Goal: Check status: Verify the current state of an ongoing process or item

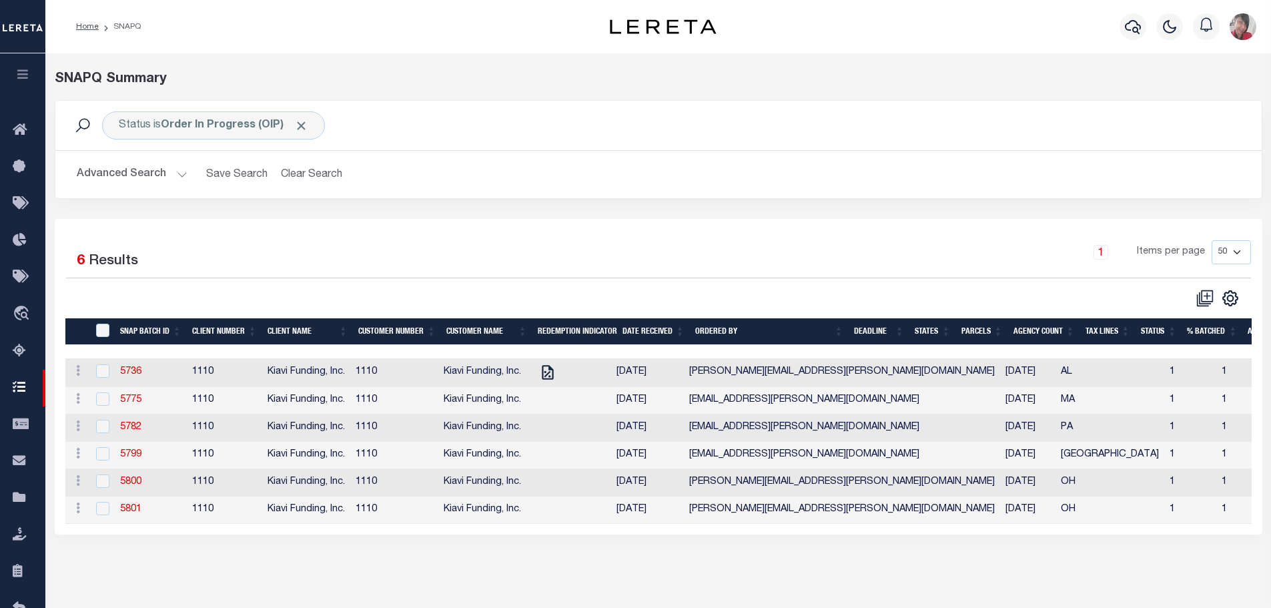
select select "50"
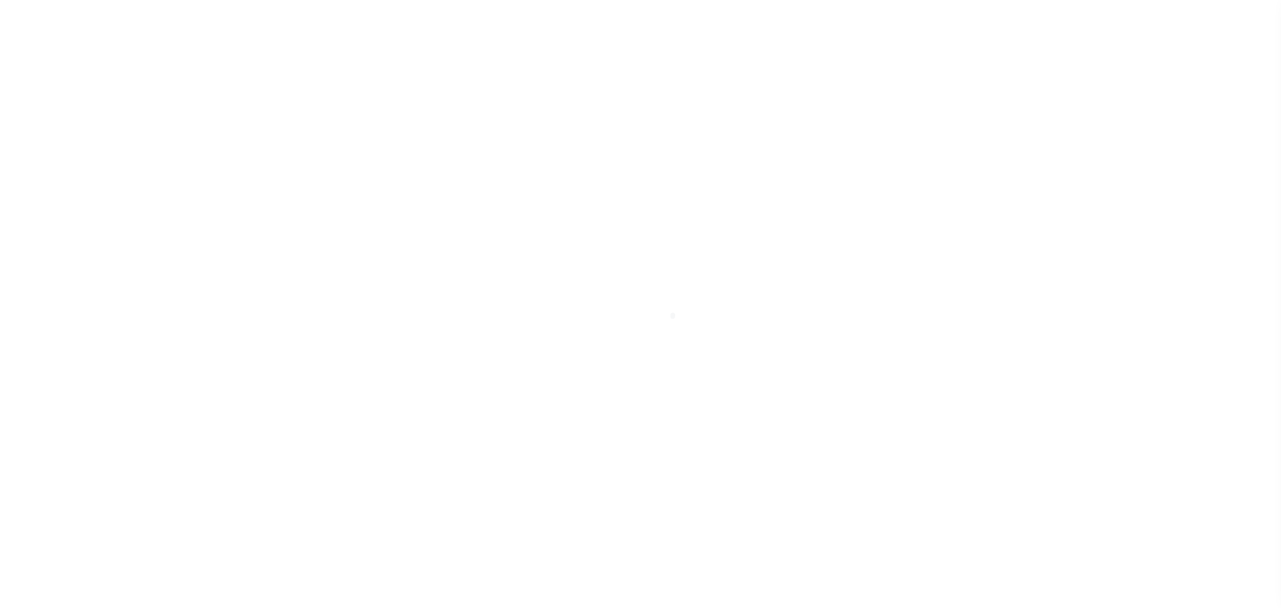
scroll to position [42, 0]
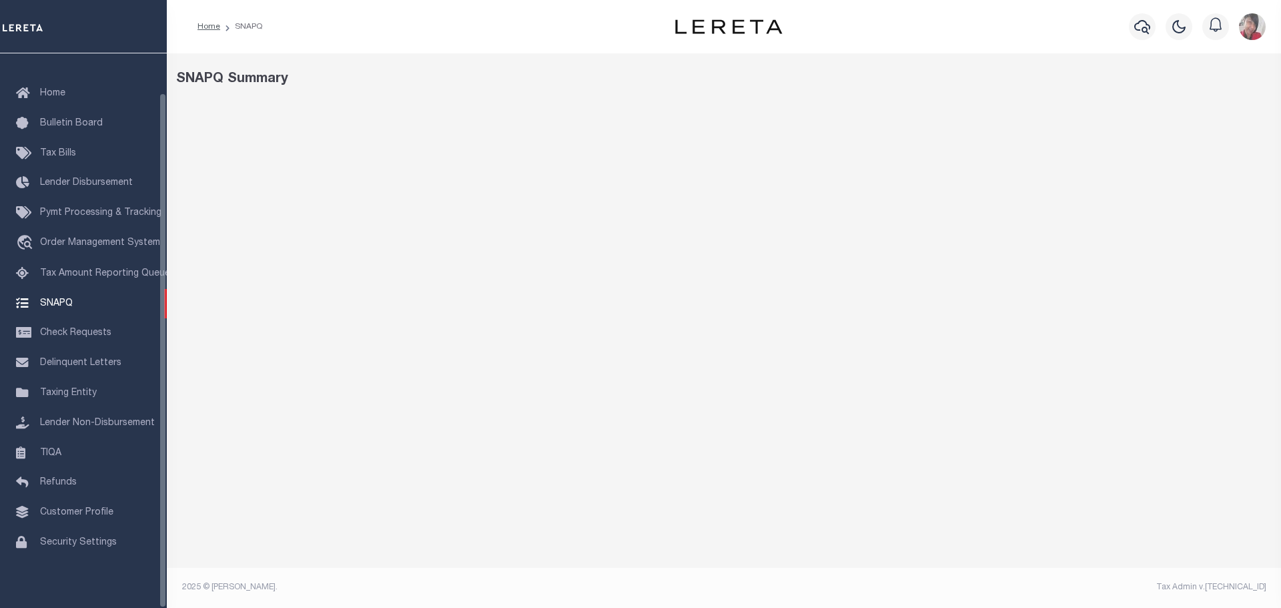
select select "50"
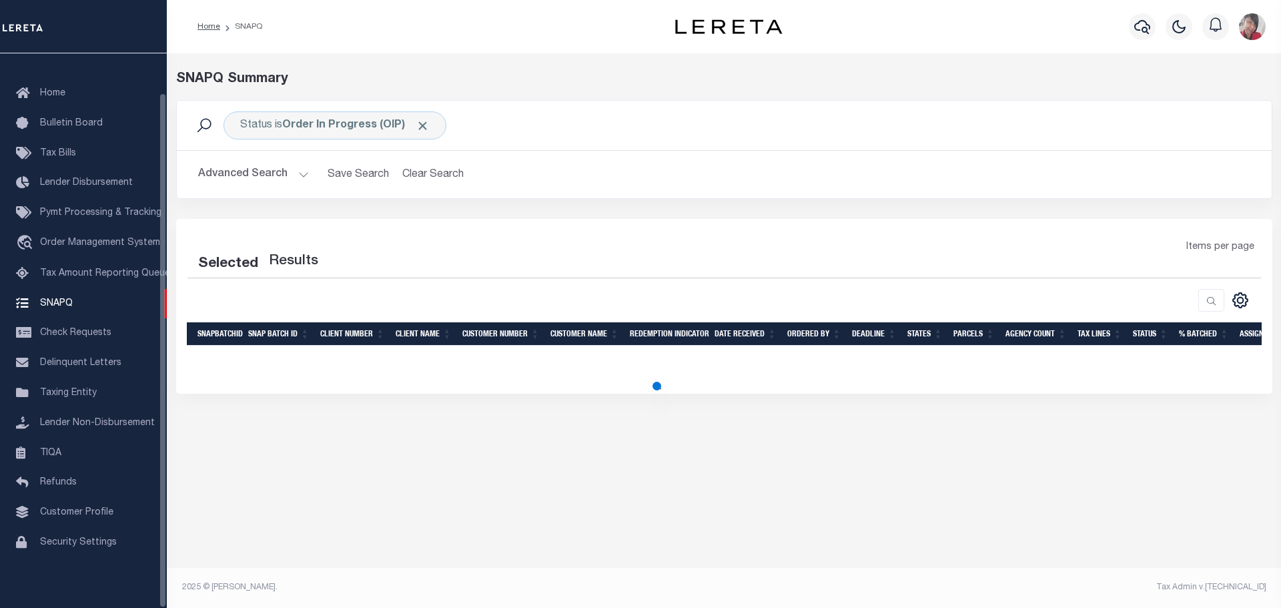
select select "50"
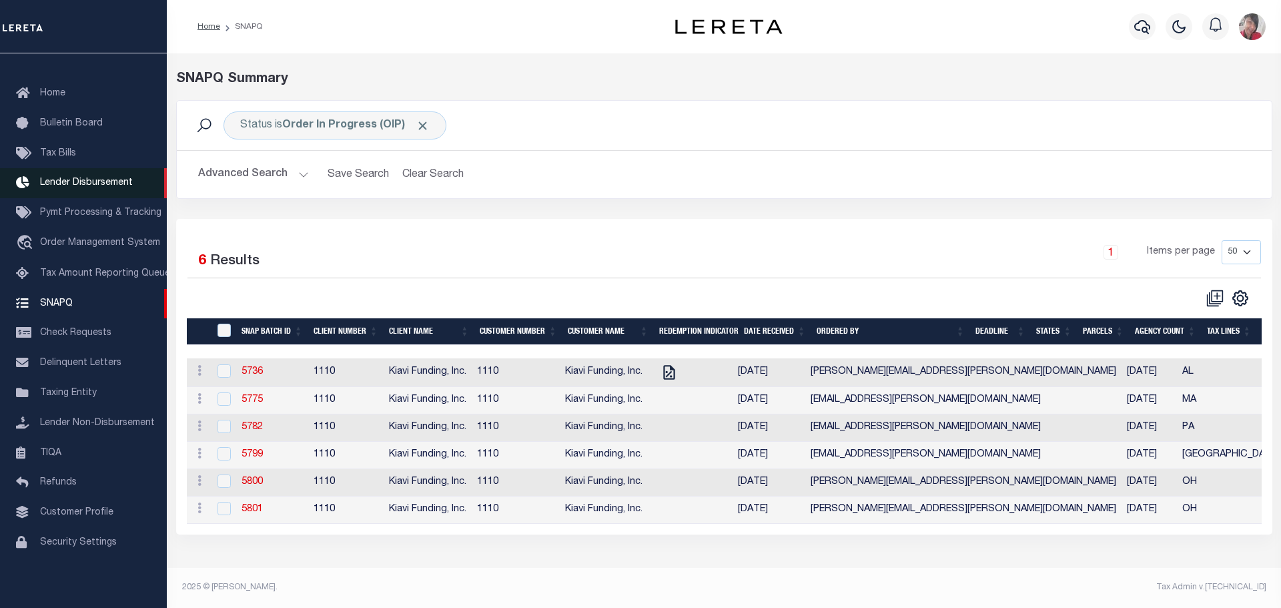
click at [79, 178] on span "Lender Disbursement" at bounding box center [86, 182] width 93 height 9
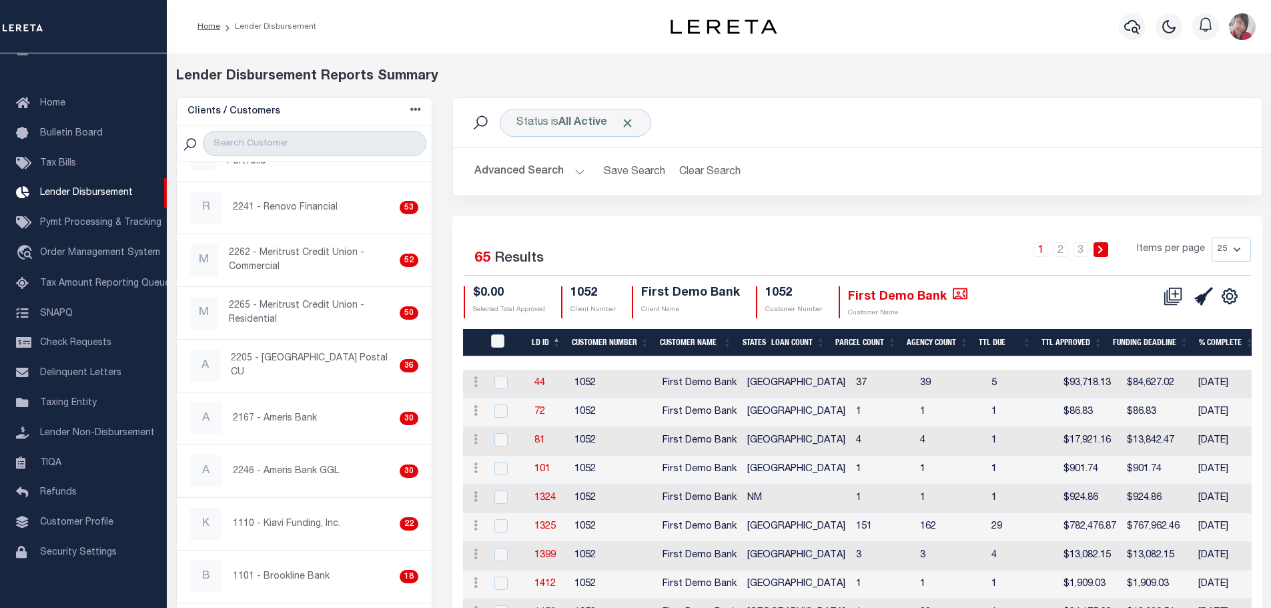
scroll to position [200, 0]
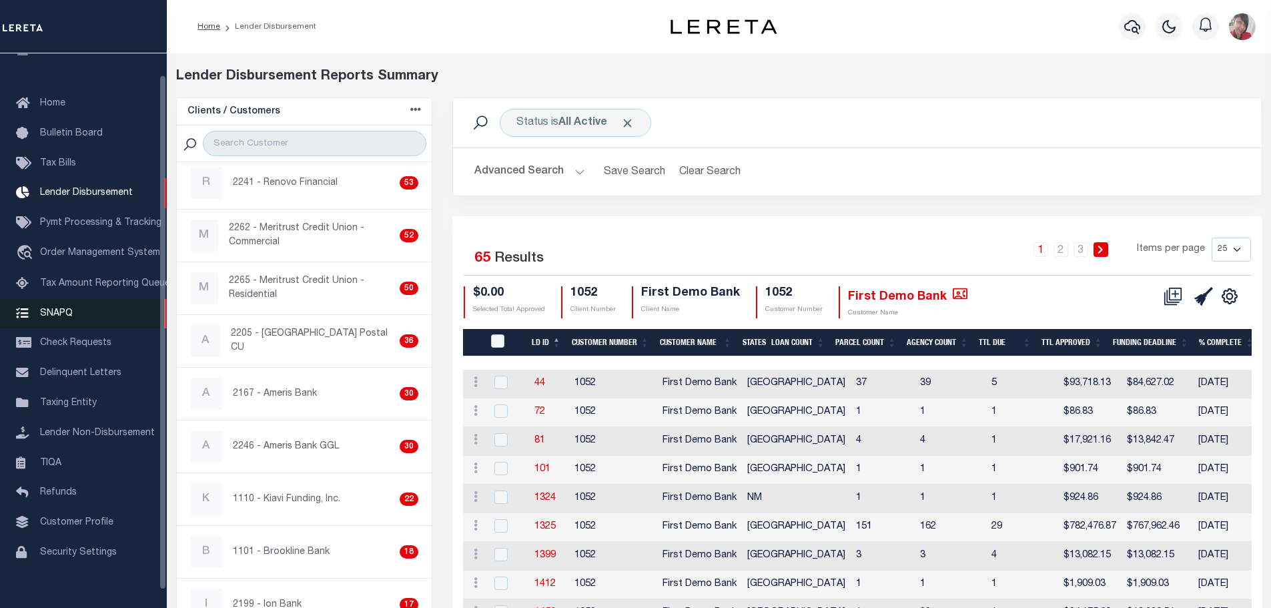
click at [63, 314] on span "SNAPQ" at bounding box center [56, 312] width 33 height 9
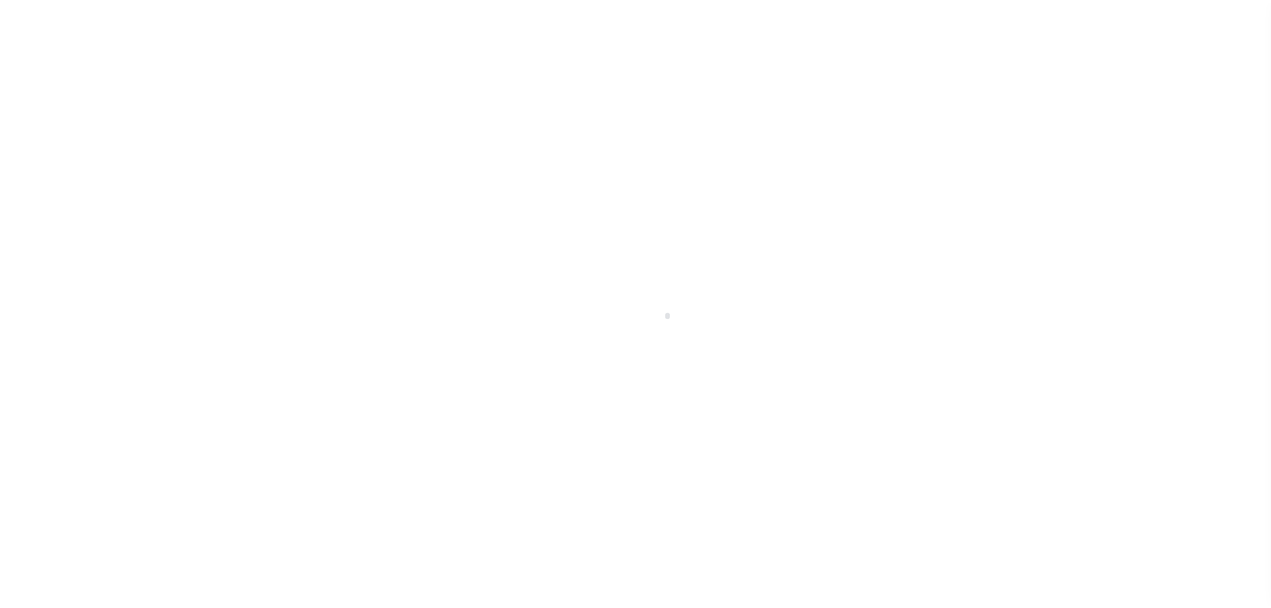
scroll to position [42, 0]
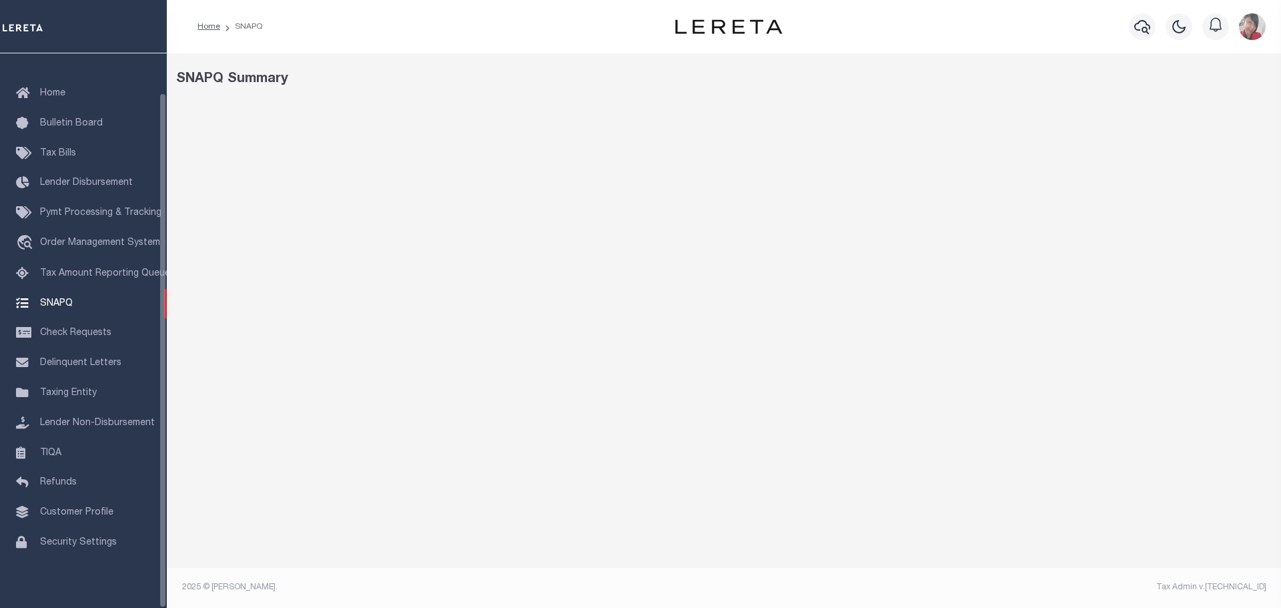
select select "50"
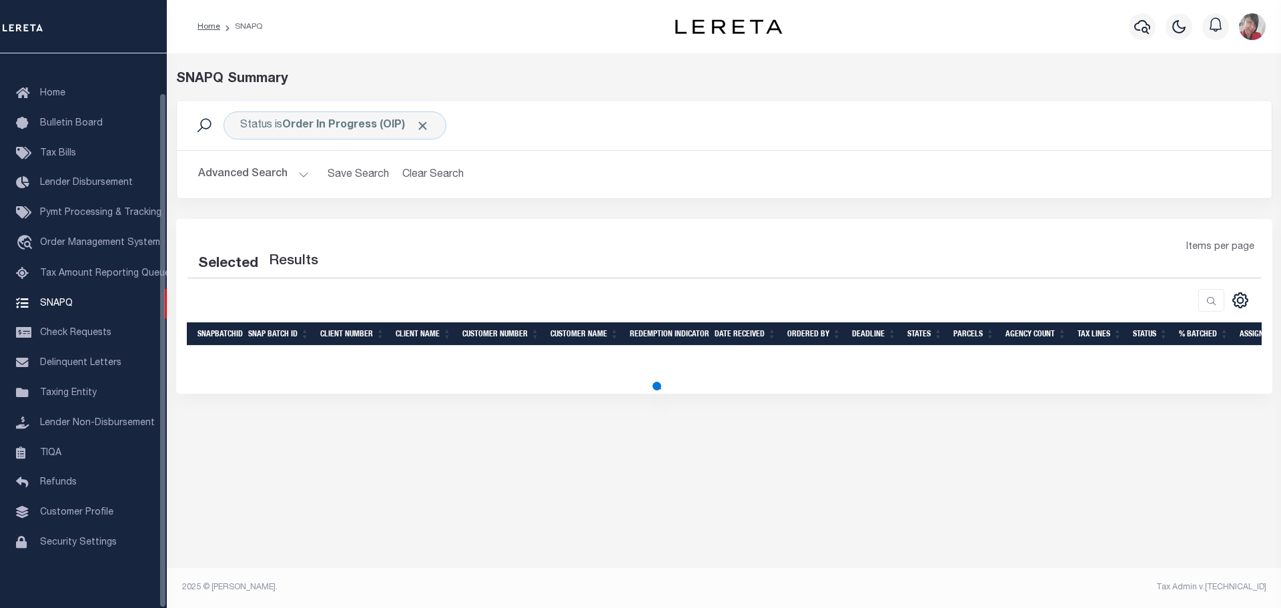
select select "50"
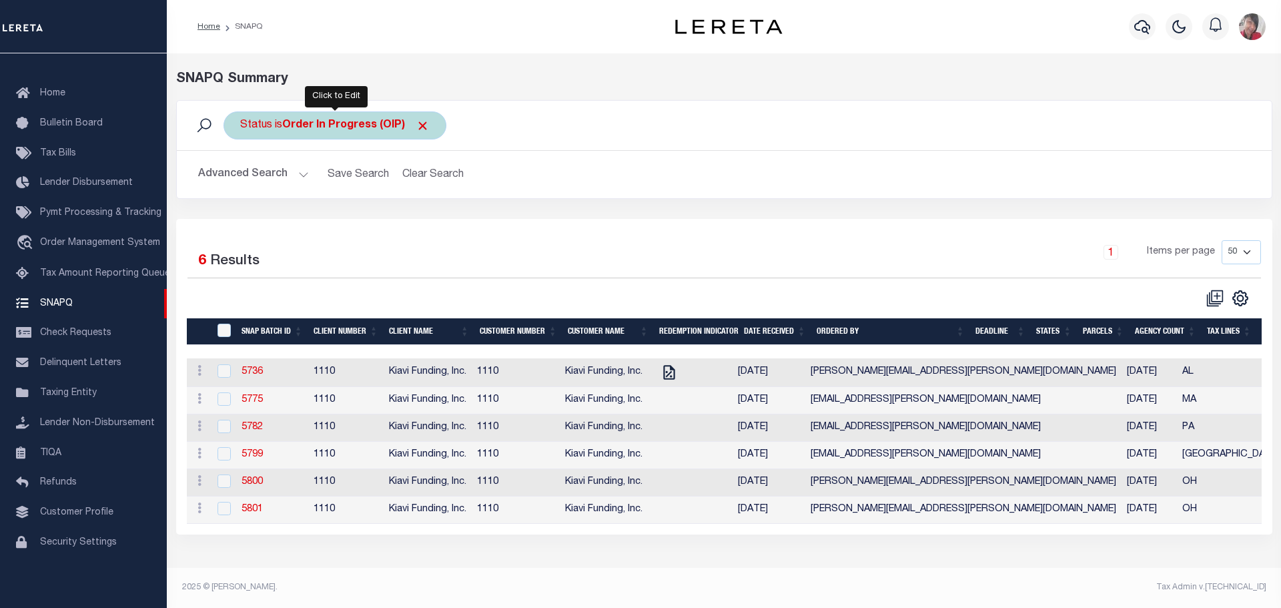
click at [320, 124] on b "Order In Progress (OIP)" at bounding box center [355, 125] width 147 height 11
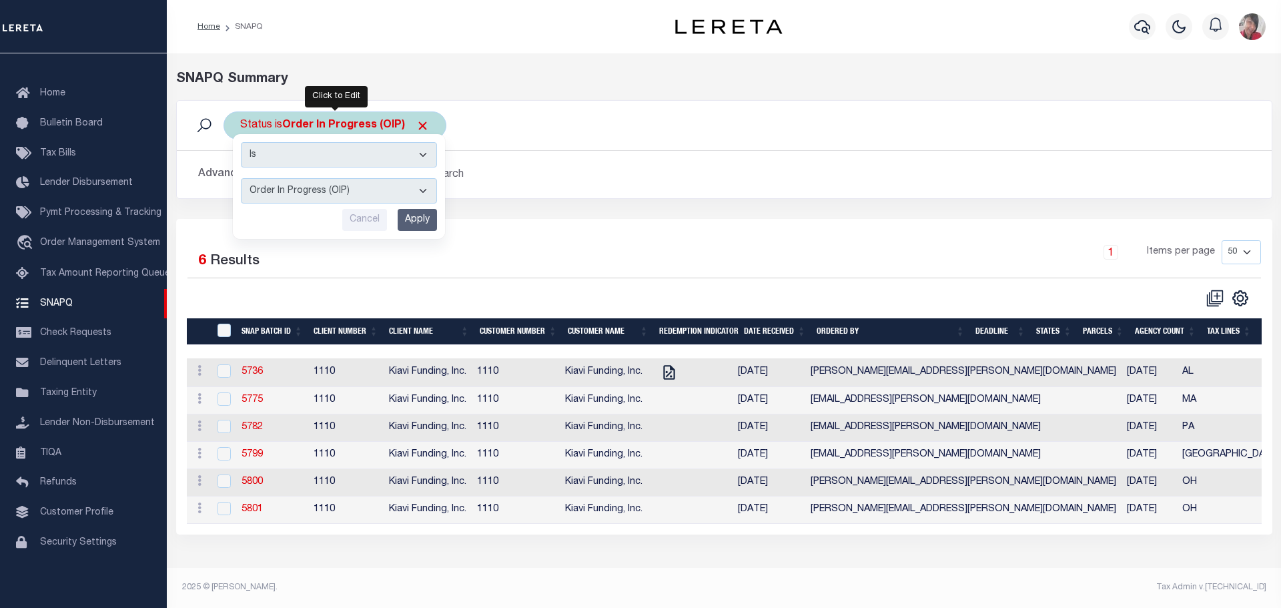
click at [421, 196] on select "Complete (CPT) Order In Progress (OIP)" at bounding box center [339, 190] width 196 height 25
select select "CPT"
click at [241, 178] on select "Complete (CPT) Order In Progress (OIP)" at bounding box center [339, 190] width 196 height 25
click at [425, 224] on input "Apply" at bounding box center [417, 220] width 39 height 22
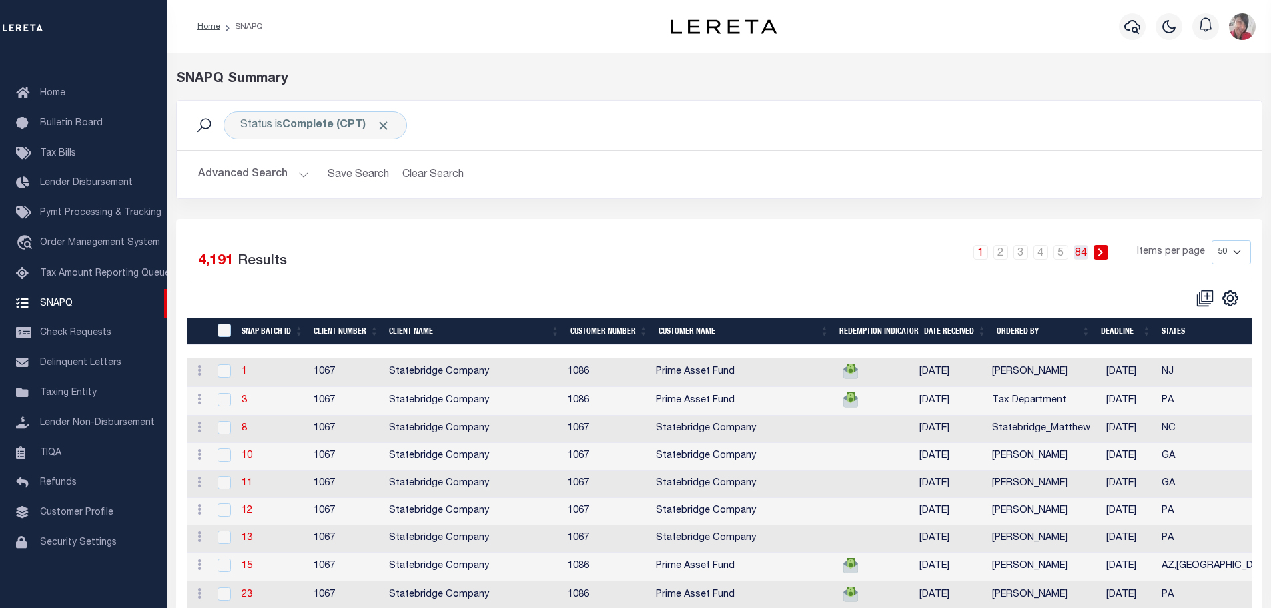
click at [1084, 255] on link "84" at bounding box center [1081, 252] width 15 height 15
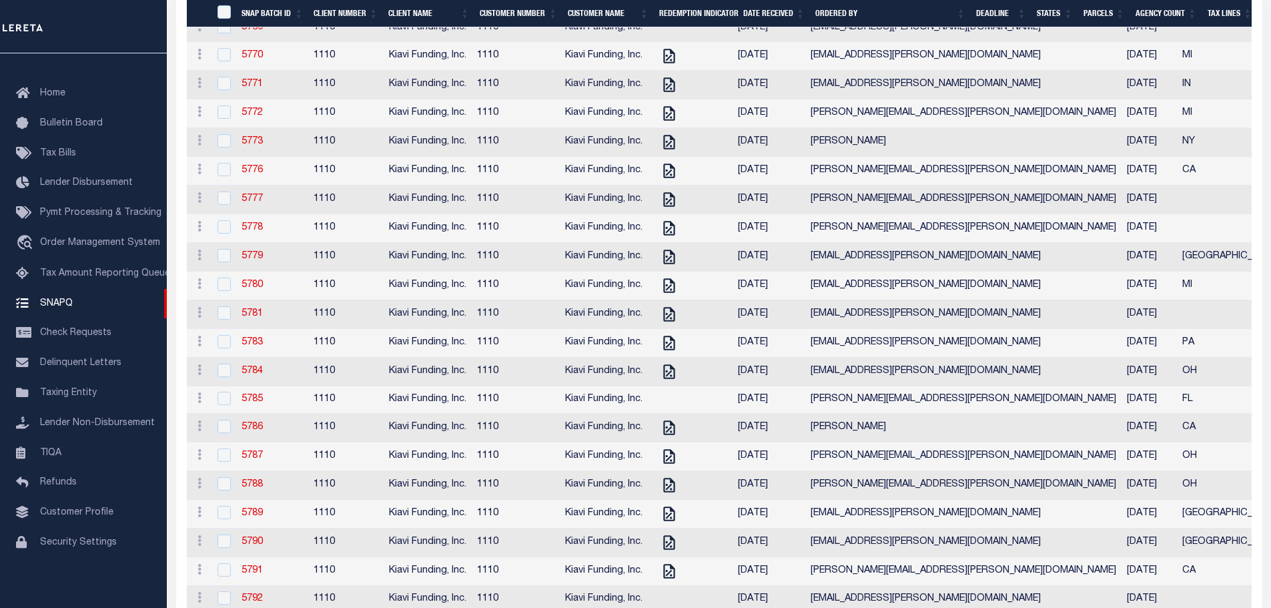
scroll to position [663, 0]
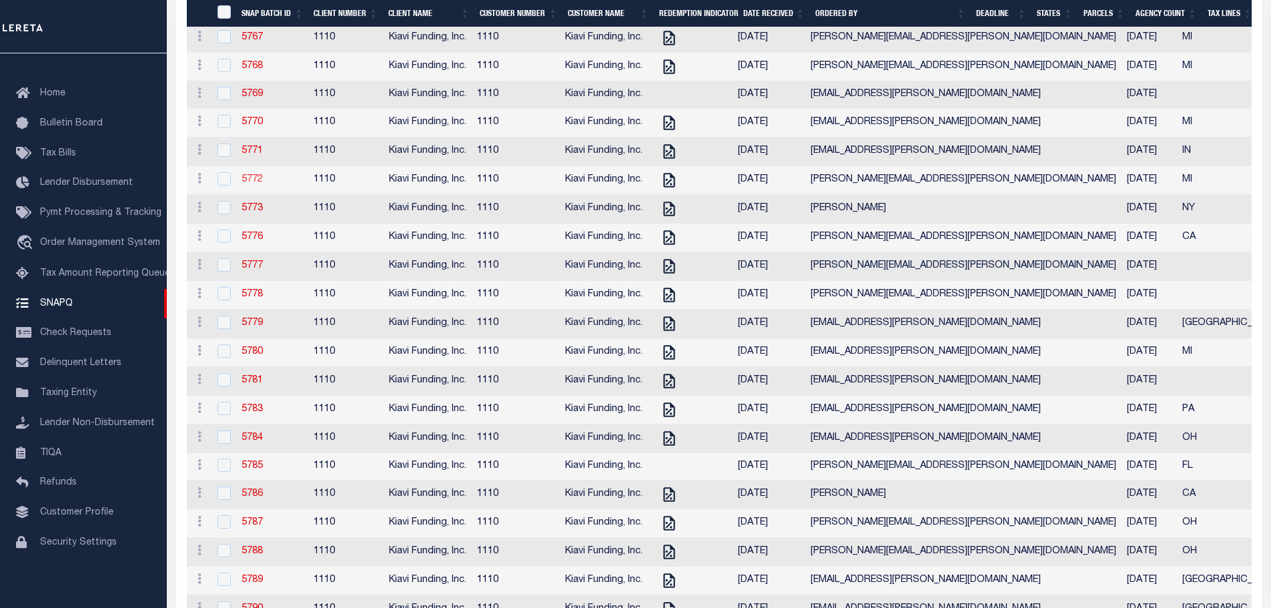
click at [253, 184] on link "5772" at bounding box center [252, 179] width 21 height 9
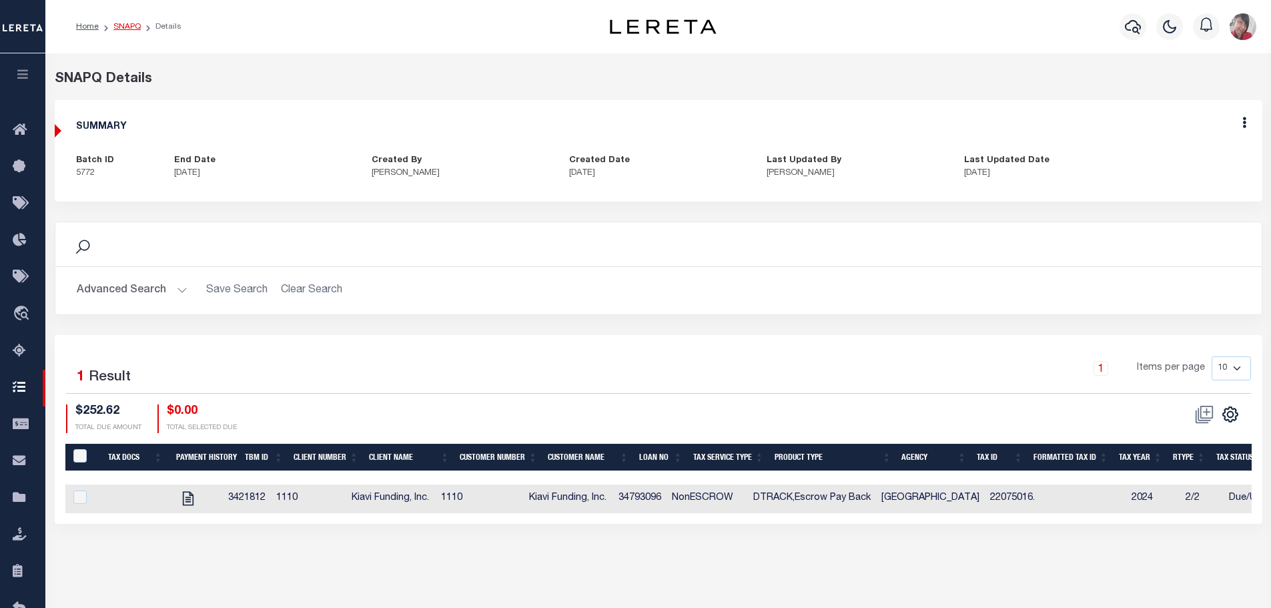
click at [127, 26] on link "SNAPQ" at bounding box center [126, 27] width 27 height 8
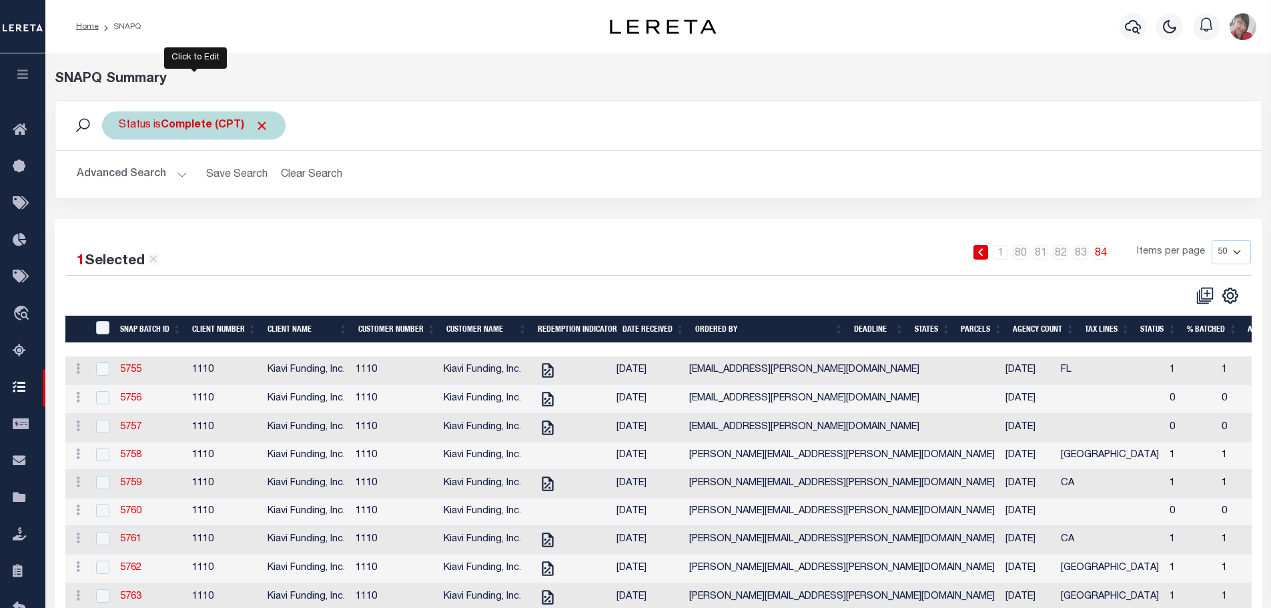
click at [192, 130] on b "Complete (CPT)" at bounding box center [215, 125] width 108 height 11
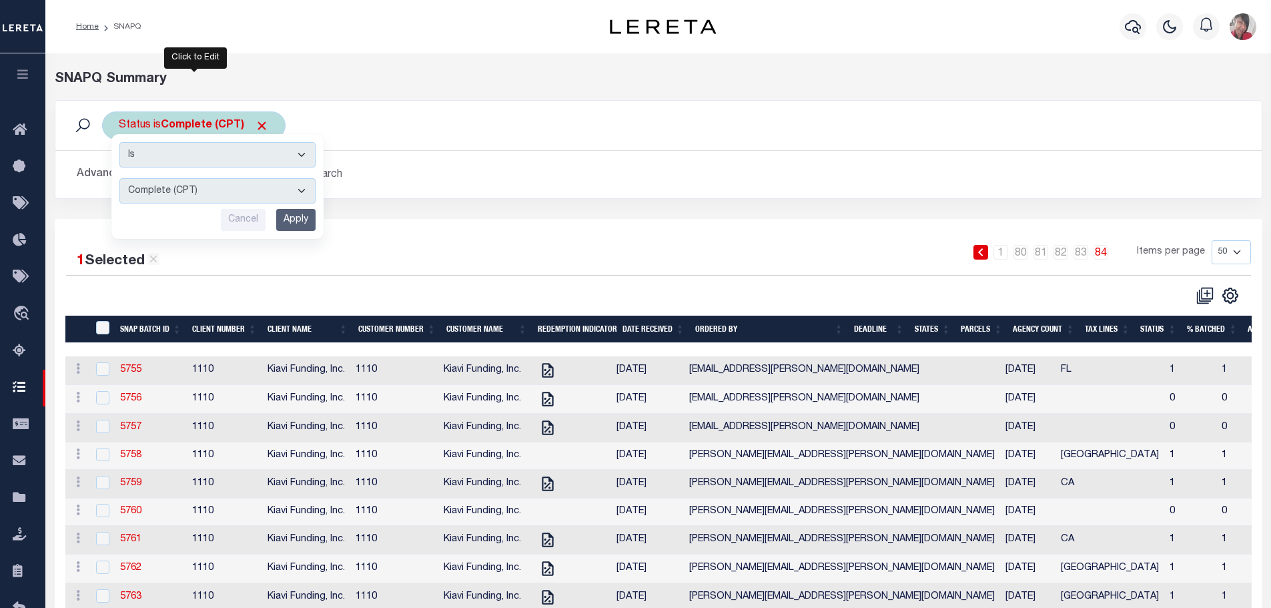
click at [308, 185] on select "Complete (CPT) Order In Progress (OIP)" at bounding box center [217, 190] width 196 height 25
click at [308, 194] on select "Complete (CPT) Order In Progress (OIP)" at bounding box center [217, 190] width 196 height 25
click at [314, 188] on select "Complete (CPT) Order In Progress (OIP)" at bounding box center [217, 190] width 196 height 25
select select "OIP"
click at [119, 178] on select "Complete (CPT) Order In Progress (OIP)" at bounding box center [217, 190] width 196 height 25
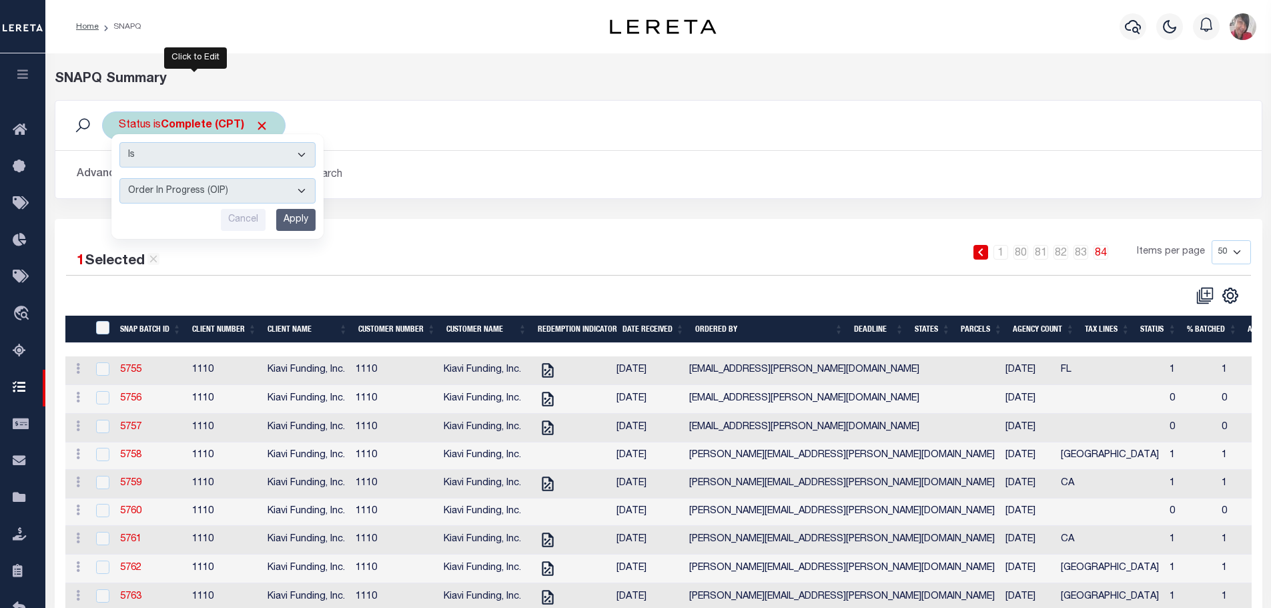
click at [287, 227] on input "Apply" at bounding box center [295, 220] width 39 height 22
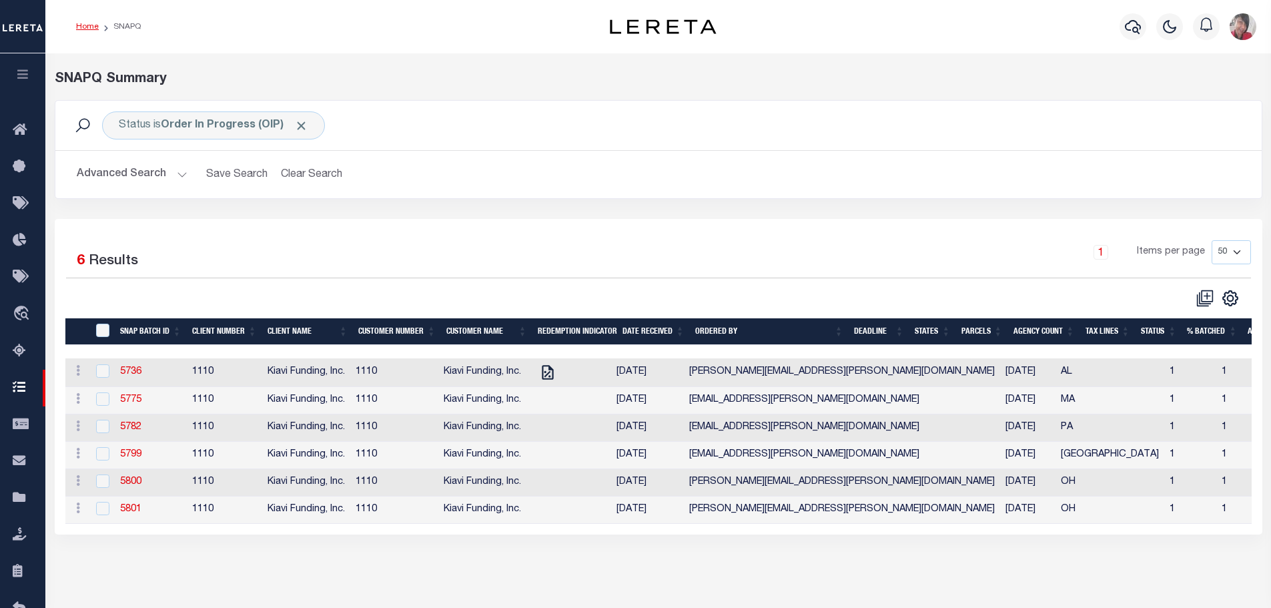
click at [85, 23] on link "Home" at bounding box center [87, 27] width 23 height 8
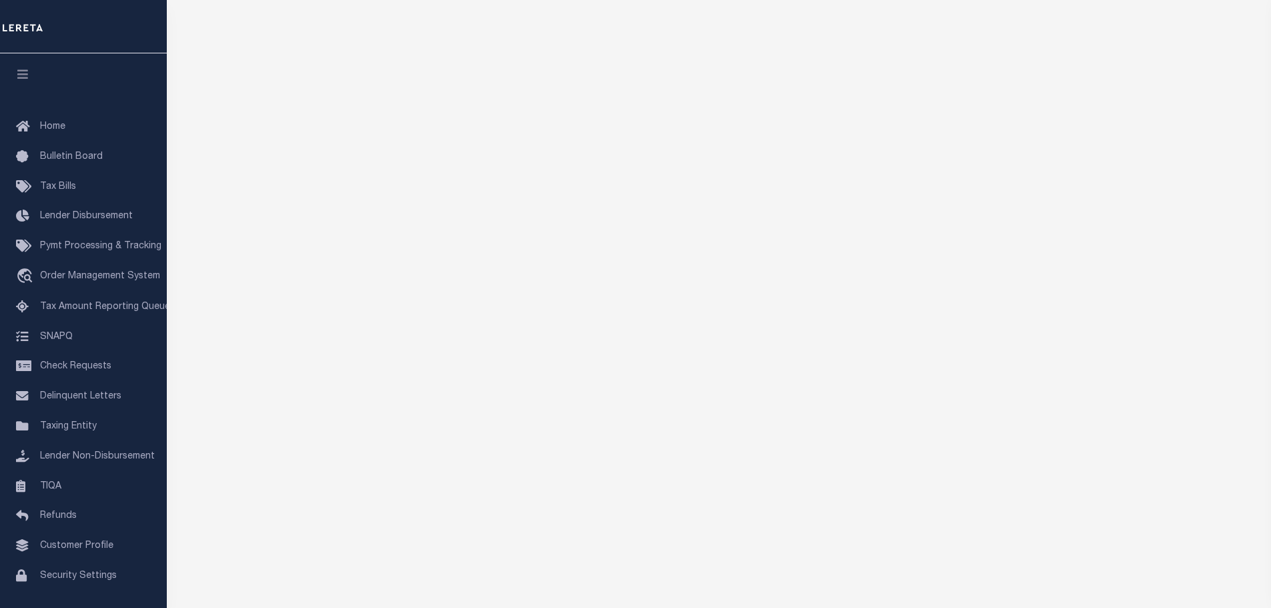
scroll to position [95, 0]
click at [67, 341] on span "SNAPQ" at bounding box center [56, 336] width 33 height 9
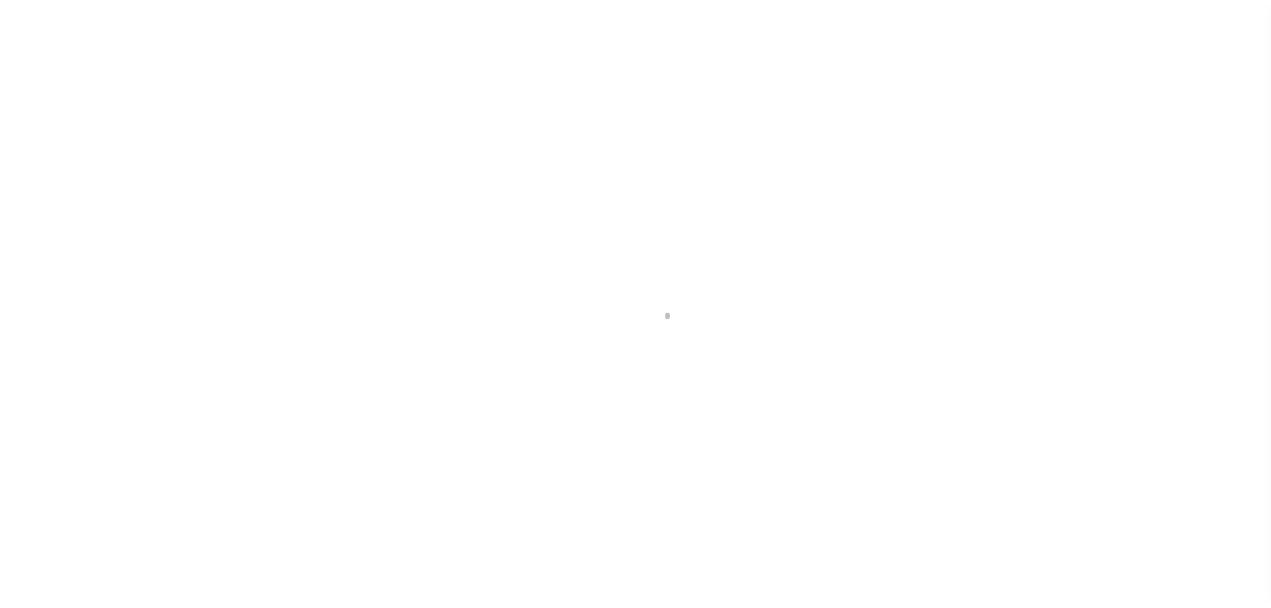
scroll to position [42, 0]
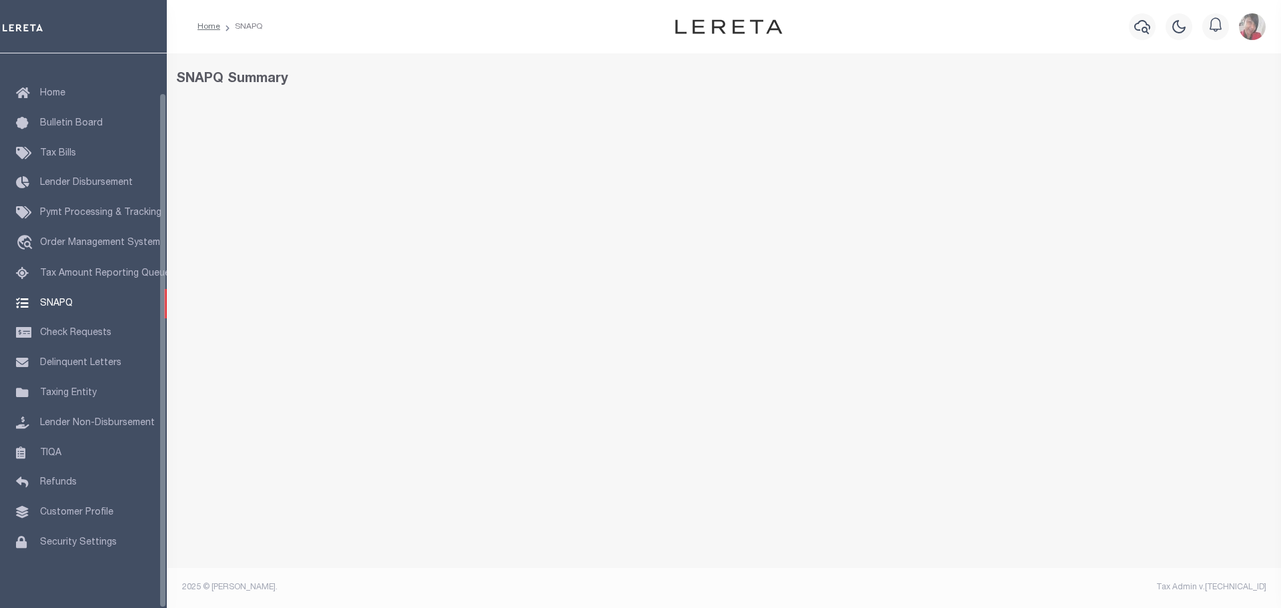
select select "50"
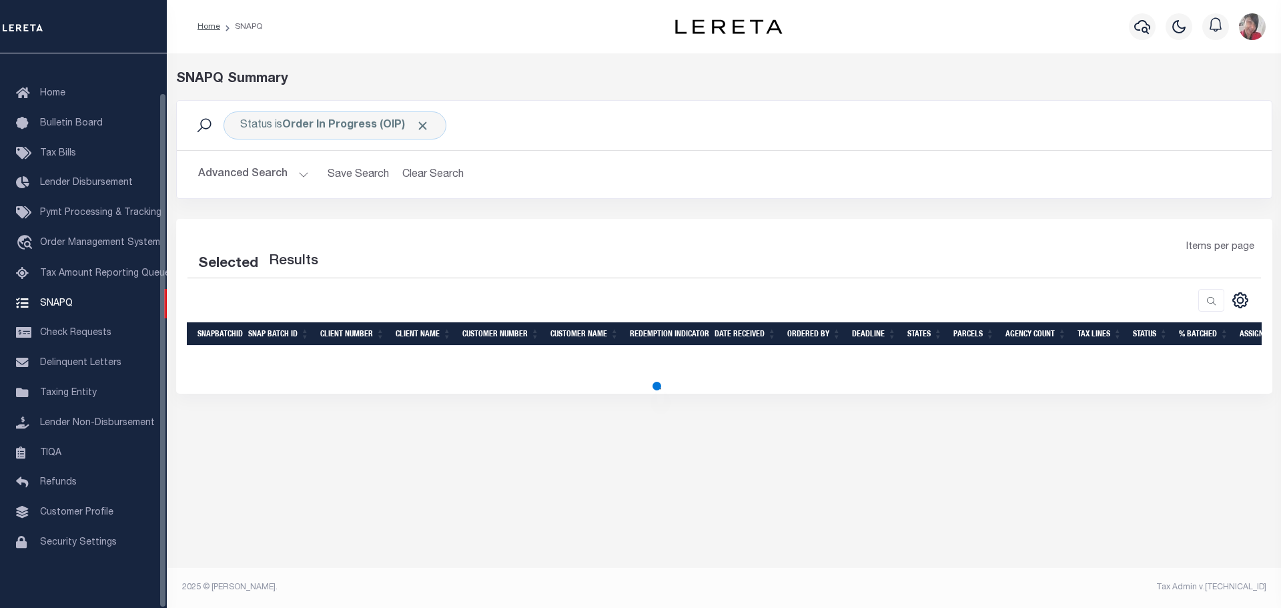
select select "50"
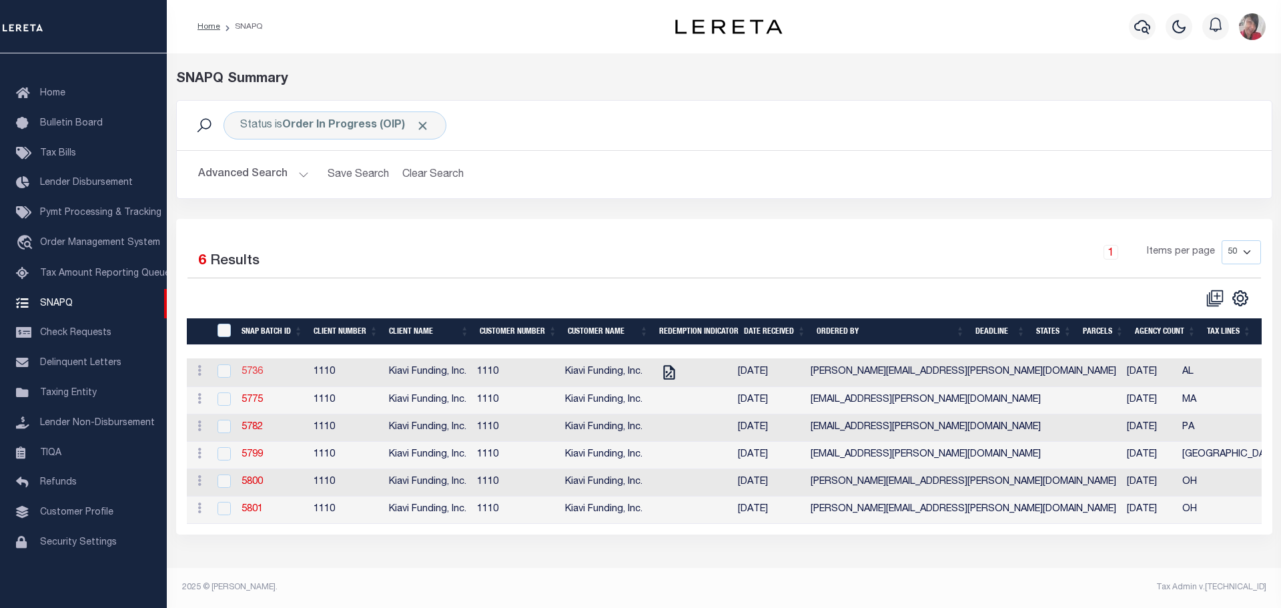
click at [251, 376] on link "5736" at bounding box center [252, 371] width 21 height 9
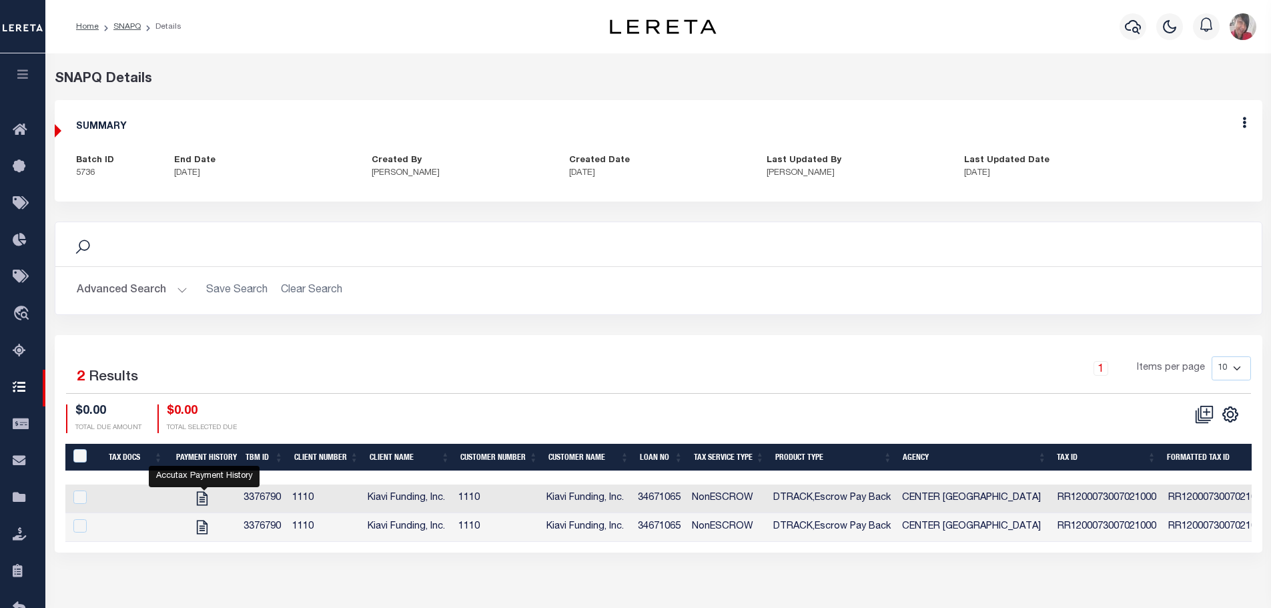
drag, startPoint x: 208, startPoint y: 498, endPoint x: 666, endPoint y: 468, distance: 459.5
click at [206, 497] on icon "" at bounding box center [202, 498] width 17 height 17
checkbox input "true"
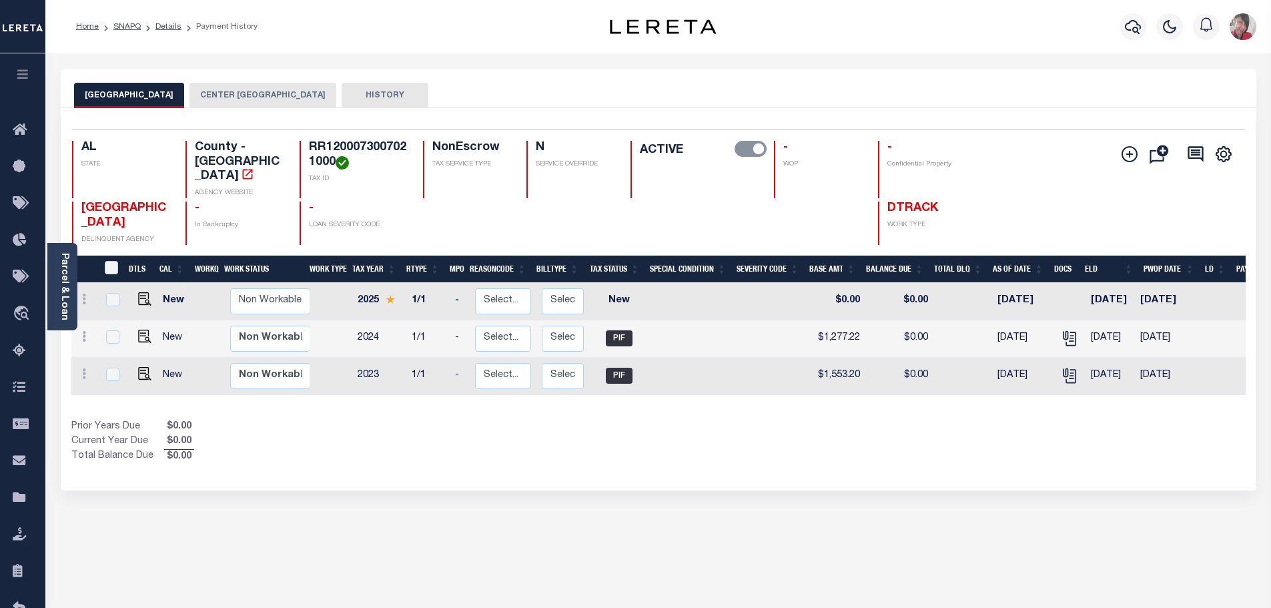
click at [262, 99] on button "CENTER [GEOGRAPHIC_DATA]" at bounding box center [263, 95] width 147 height 25
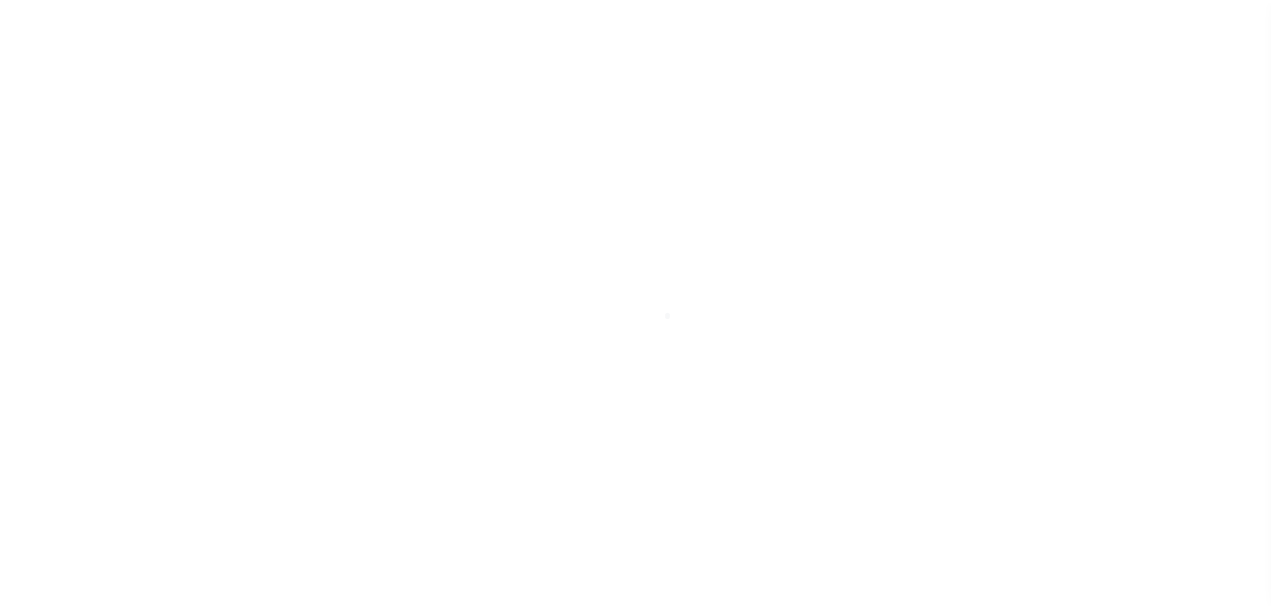
scroll to position [42, 0]
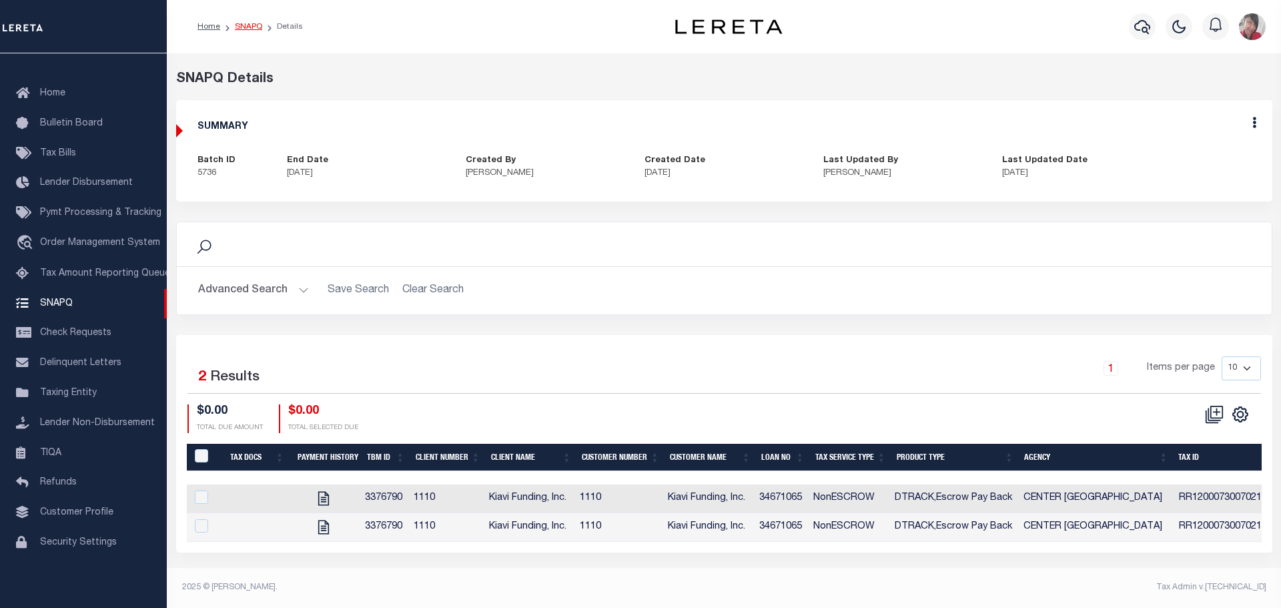
click at [247, 29] on link "SNAPQ" at bounding box center [248, 27] width 27 height 8
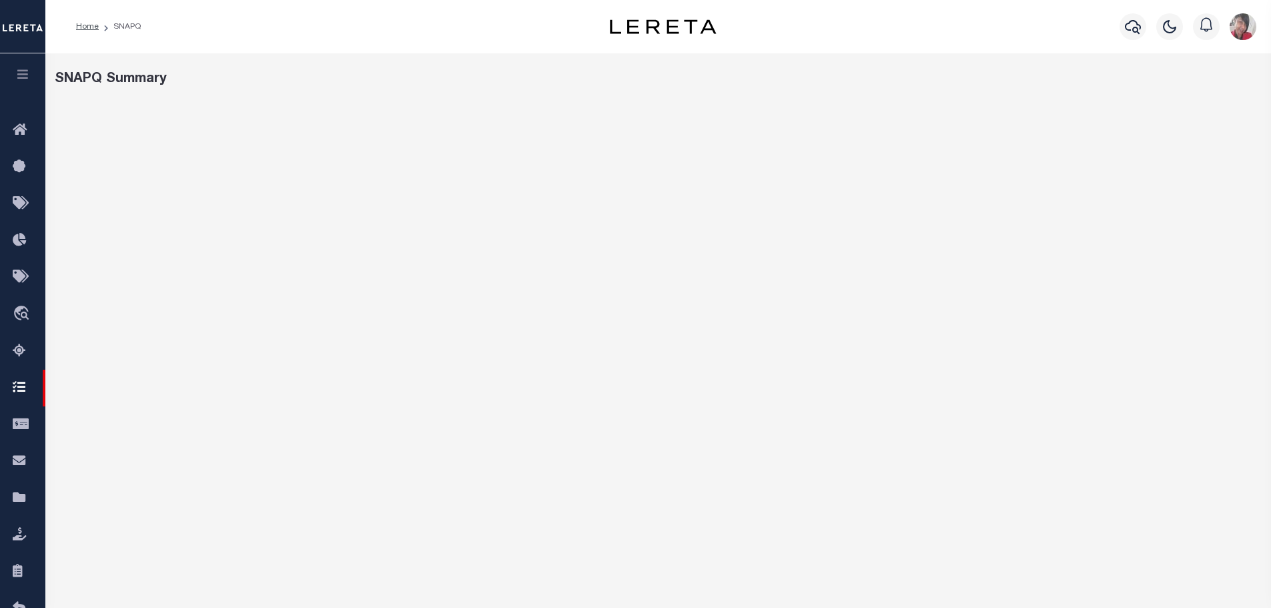
select select "50"
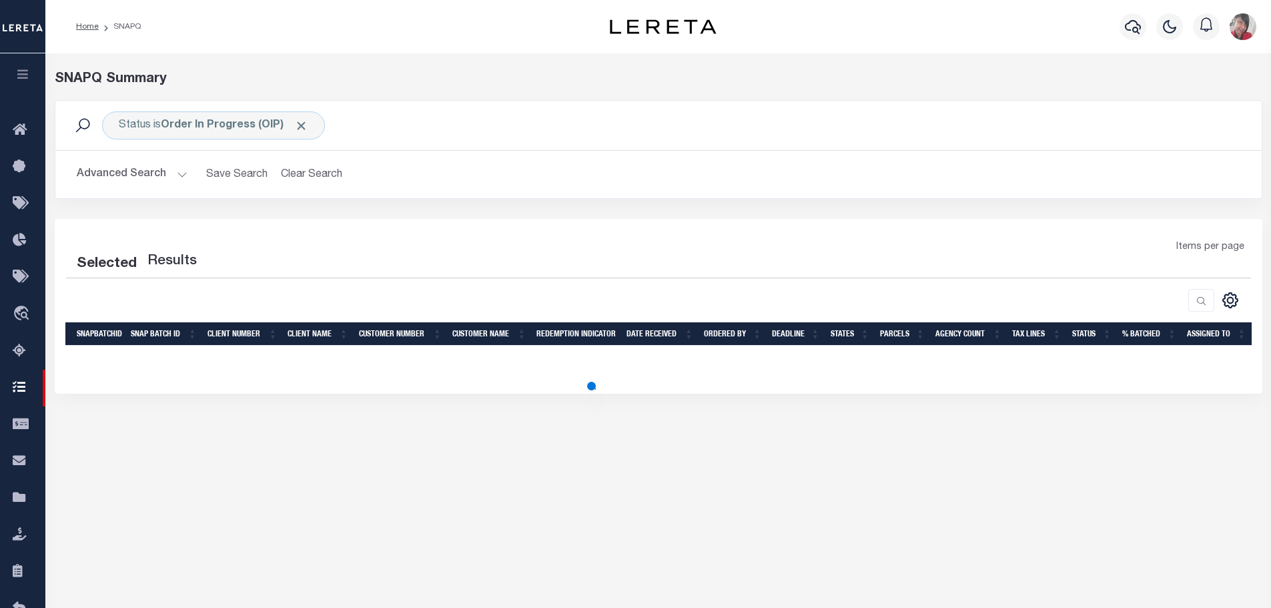
select select "50"
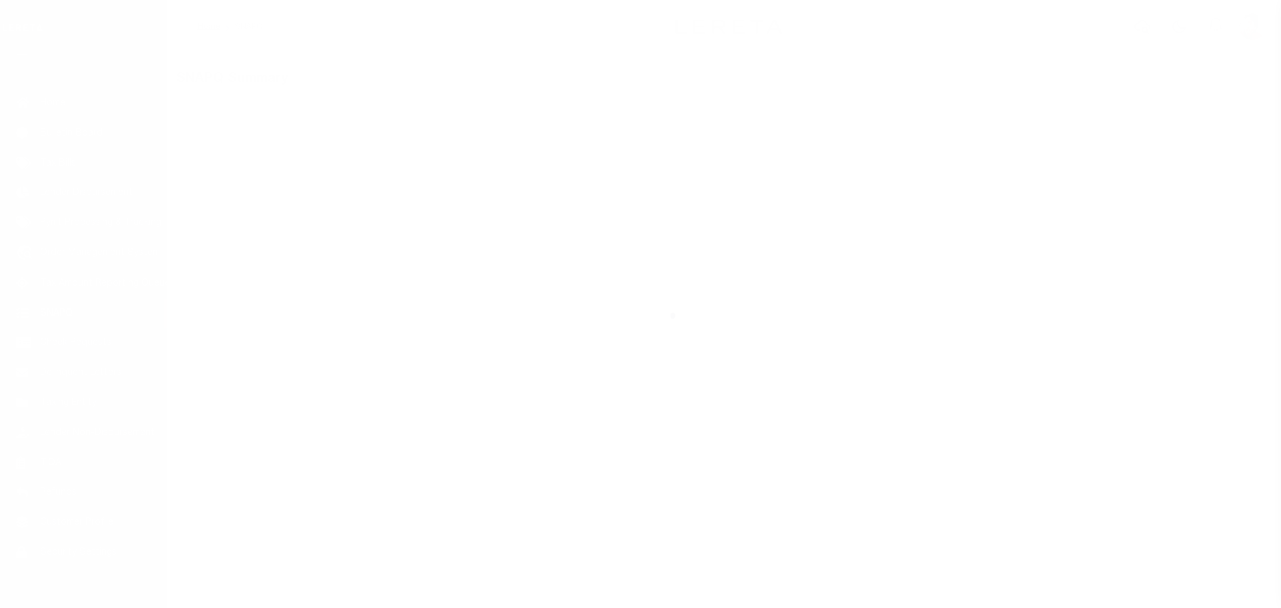
scroll to position [42, 0]
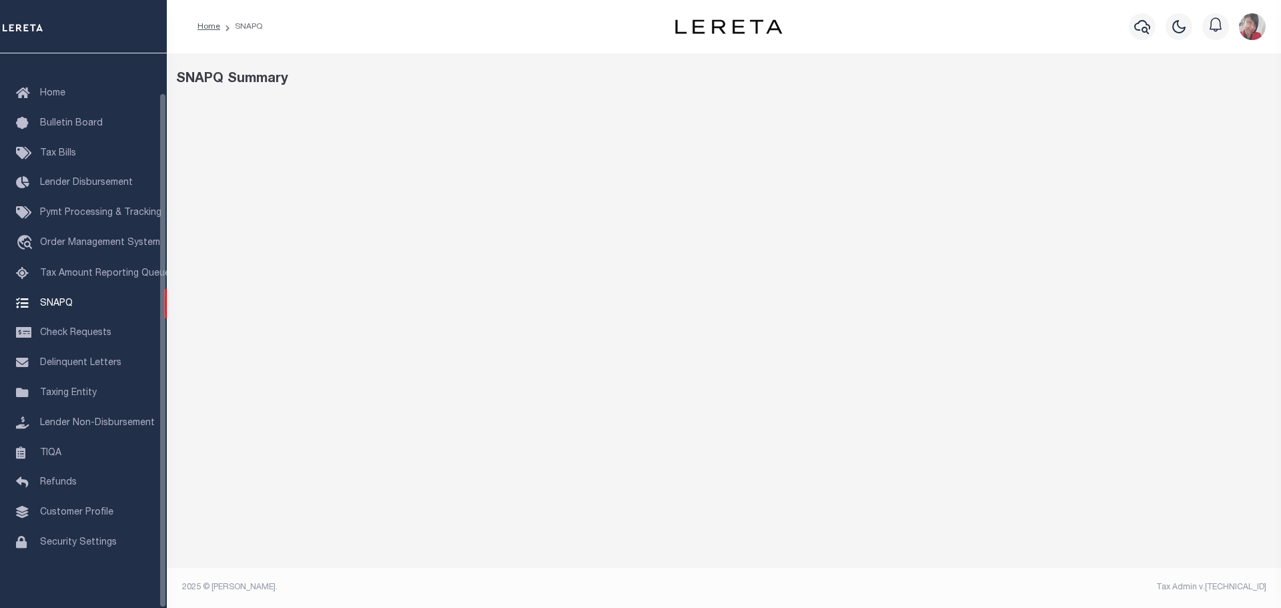
select select "50"
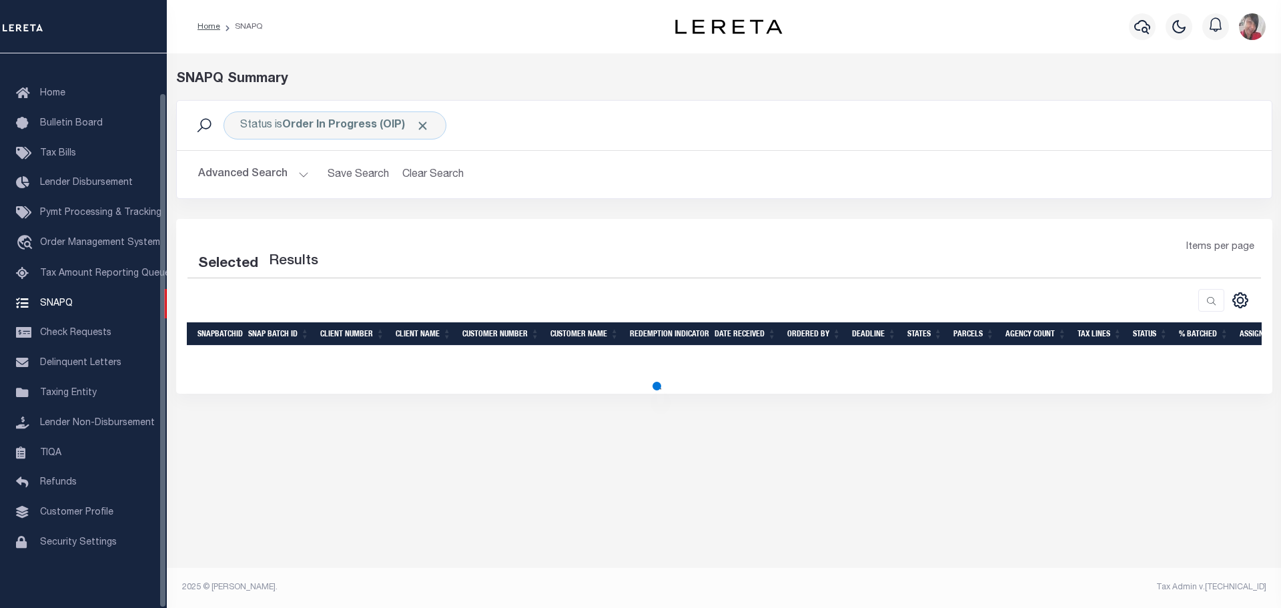
select select "50"
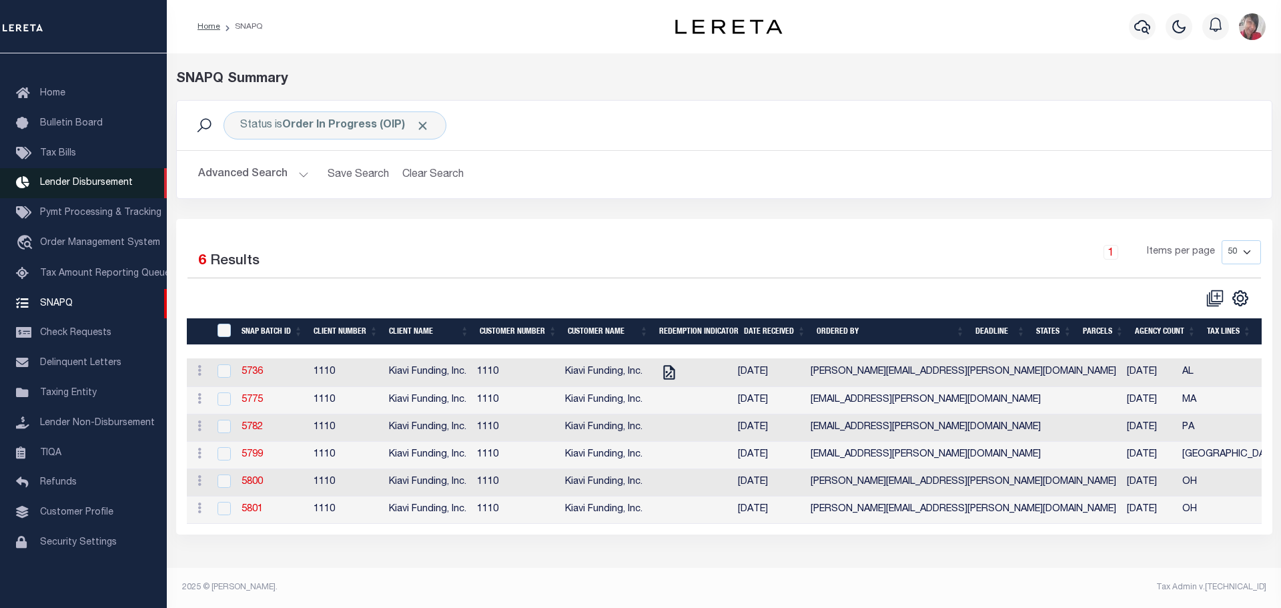
click at [89, 178] on span "Lender Disbursement" at bounding box center [86, 182] width 93 height 9
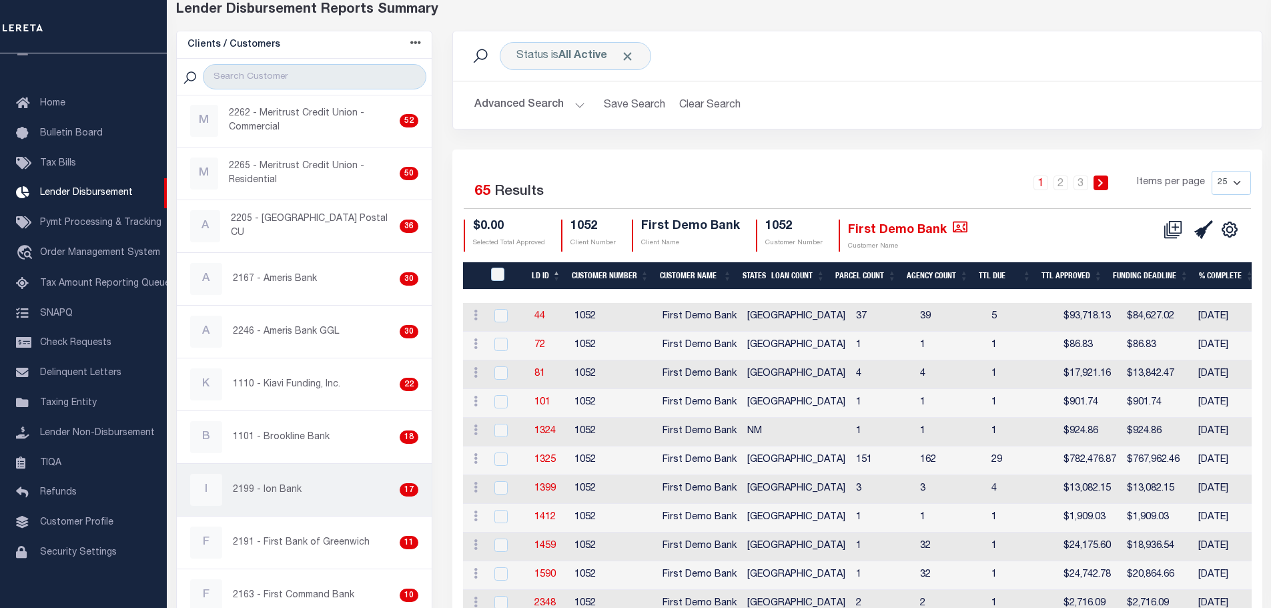
scroll to position [267, 0]
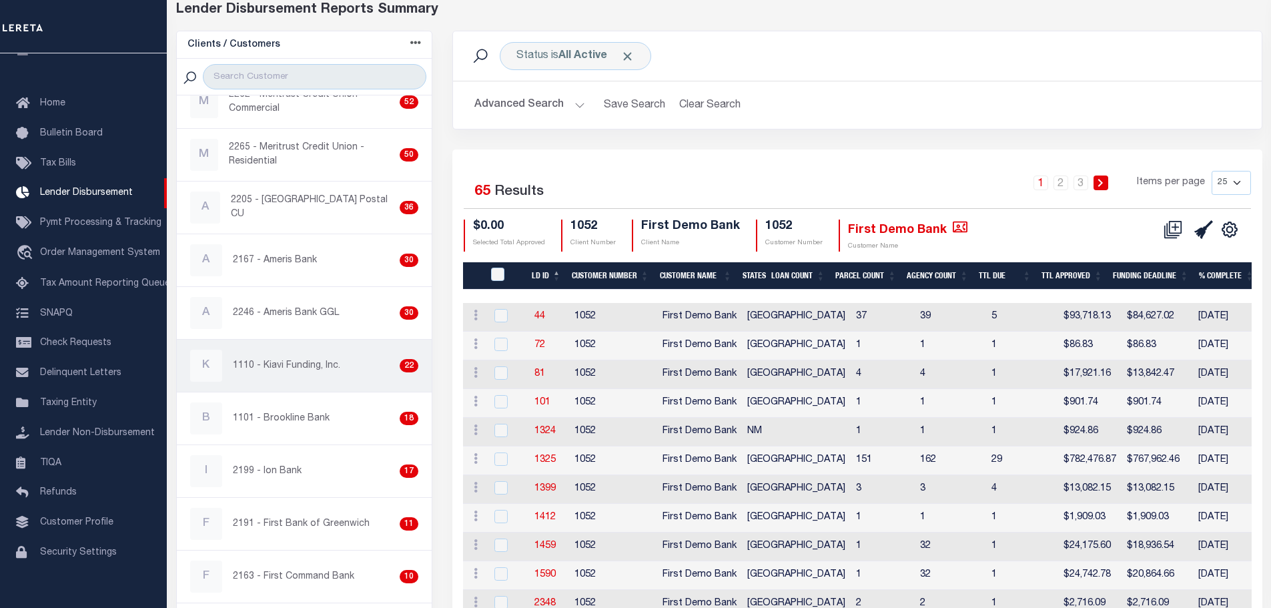
click at [316, 366] on p "1110 - Kiavi Funding, Inc." at bounding box center [286, 366] width 107 height 14
checkbox input "true"
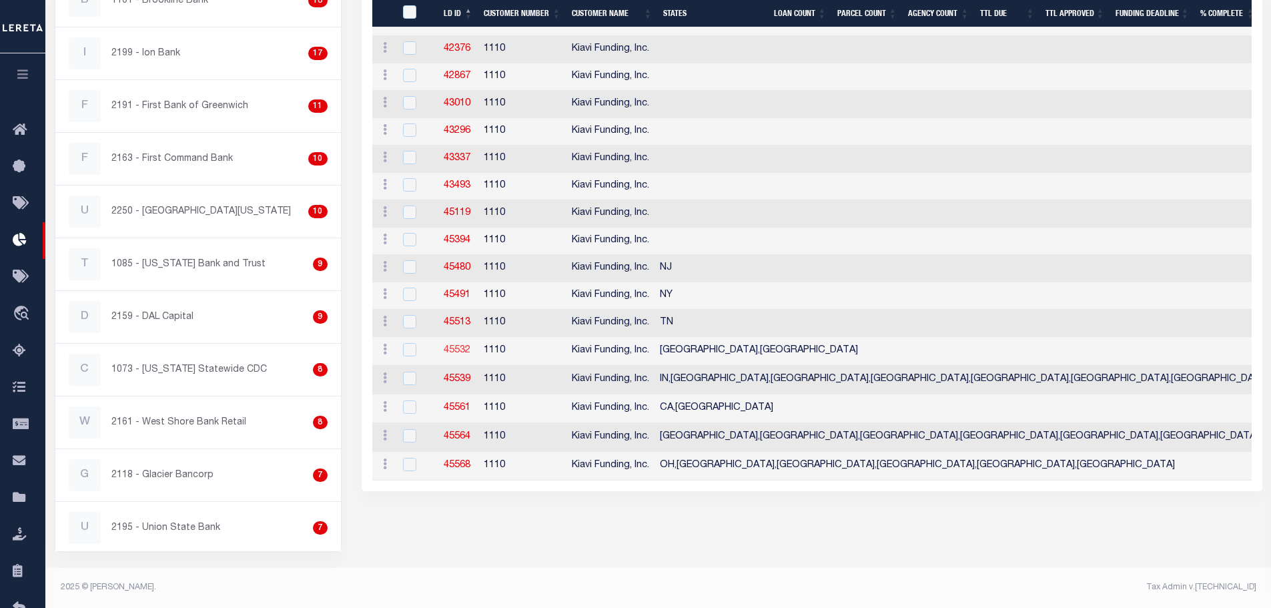
click at [453, 349] on link "45532" at bounding box center [457, 350] width 27 height 9
checkbox input "true"
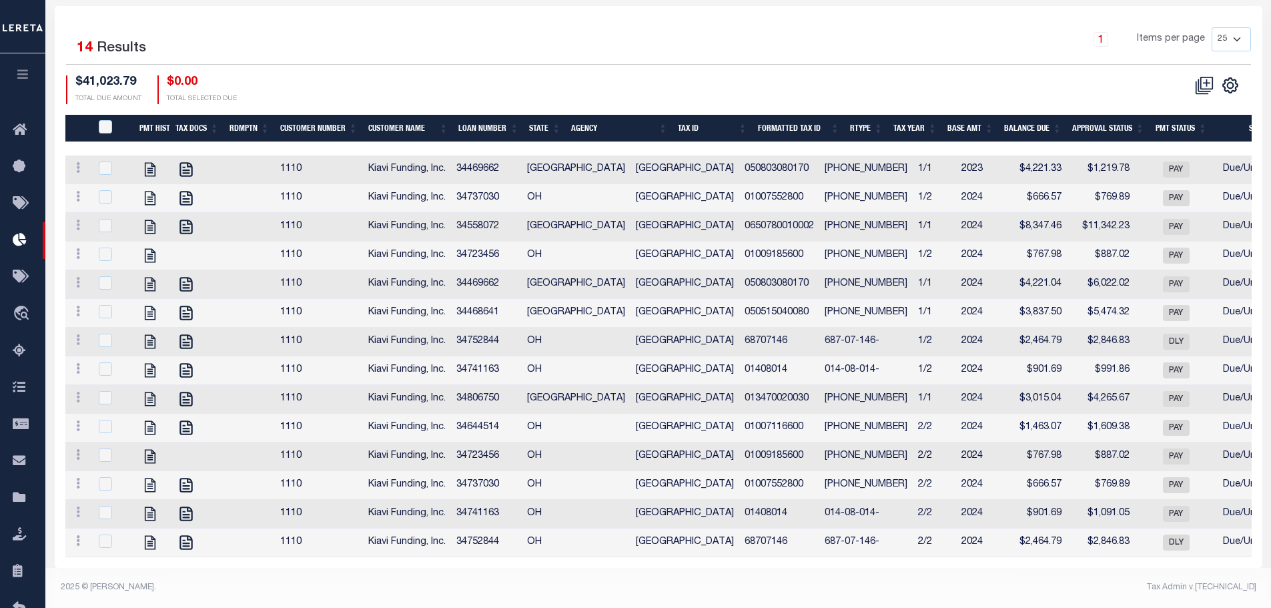
click at [594, 119] on th "Agency" at bounding box center [619, 128] width 107 height 27
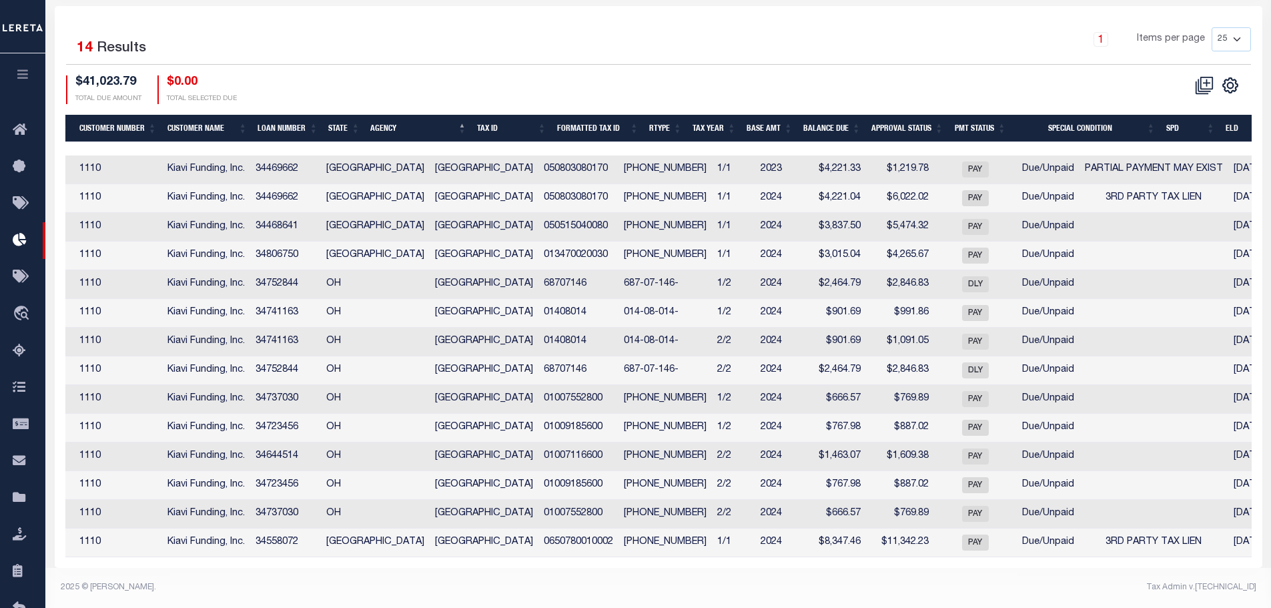
click at [904, 115] on th "Approval Status" at bounding box center [907, 128] width 83 height 27
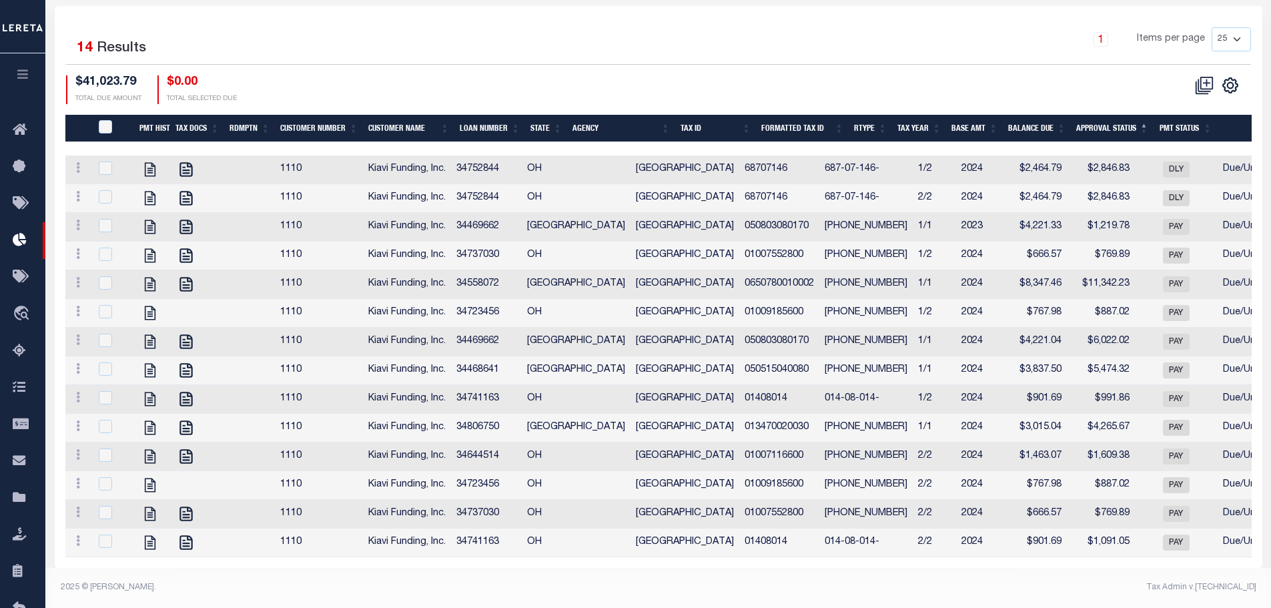
checkbox input "true"
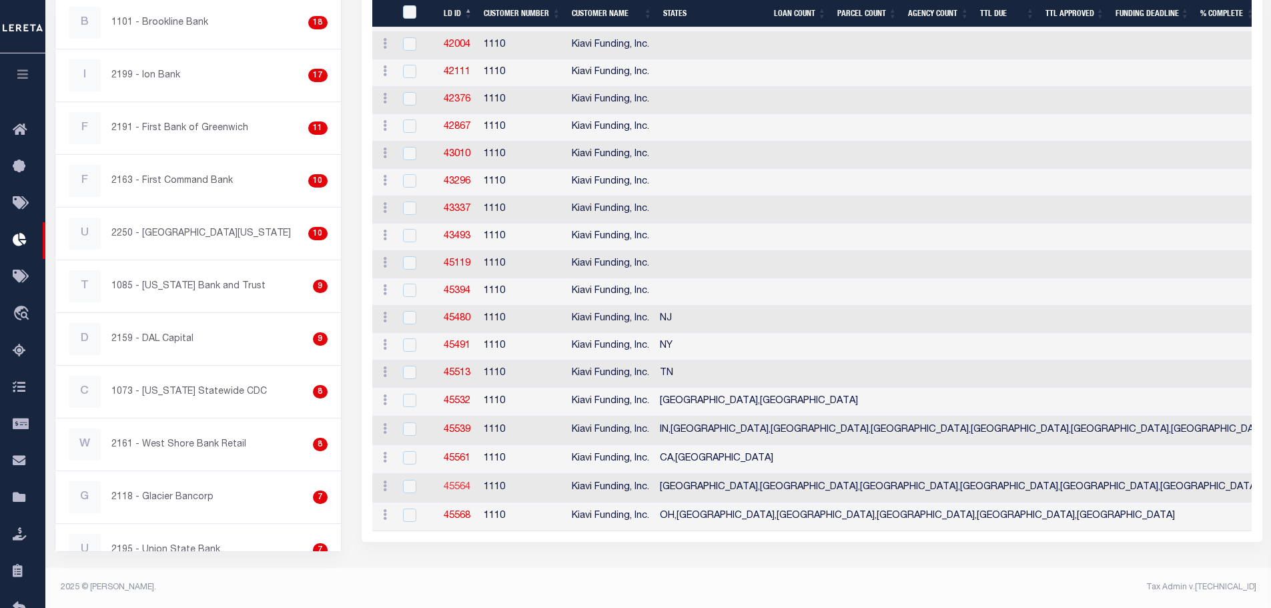
click at [464, 484] on link "45564" at bounding box center [457, 487] width 27 height 9
checkbox input "true"
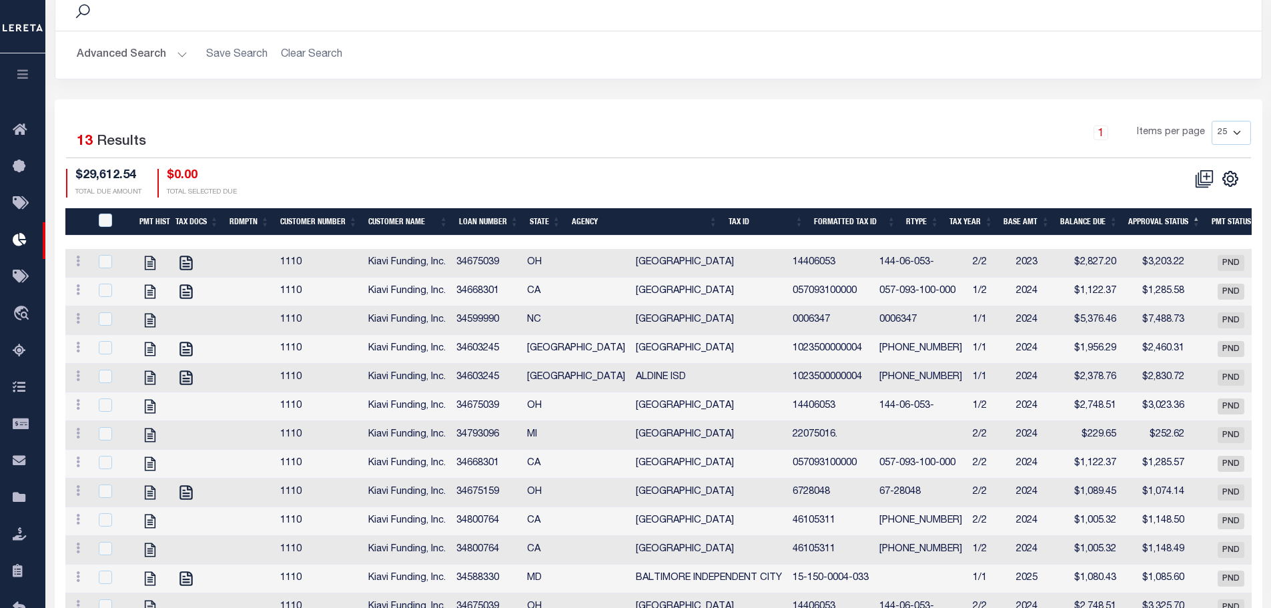
click at [624, 208] on th "Agency" at bounding box center [645, 221] width 157 height 27
